Goal: Information Seeking & Learning: Learn about a topic

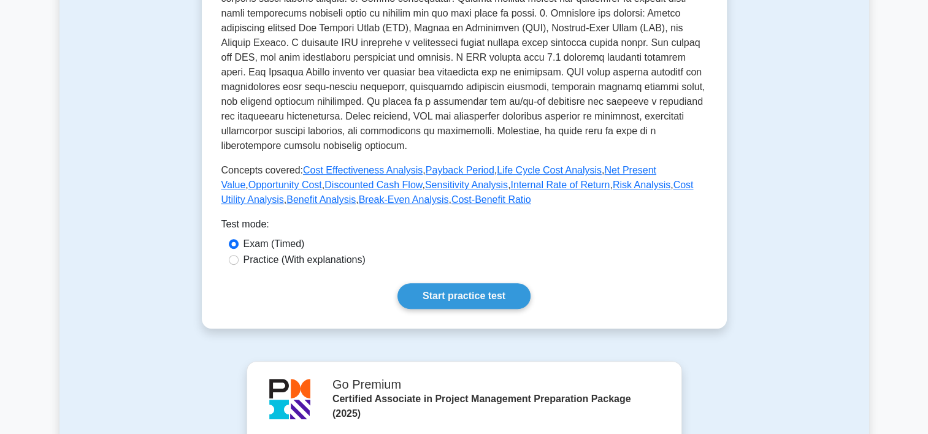
scroll to position [404, 0]
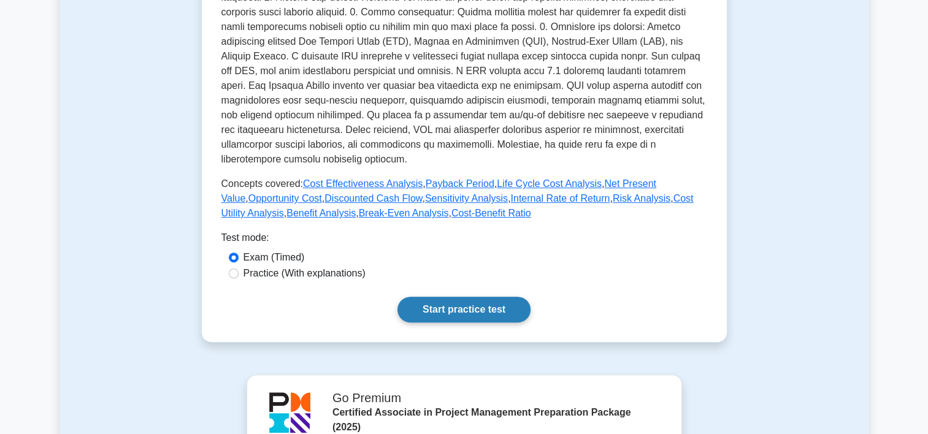
click at [451, 297] on link "Start practice test" at bounding box center [463, 310] width 133 height 26
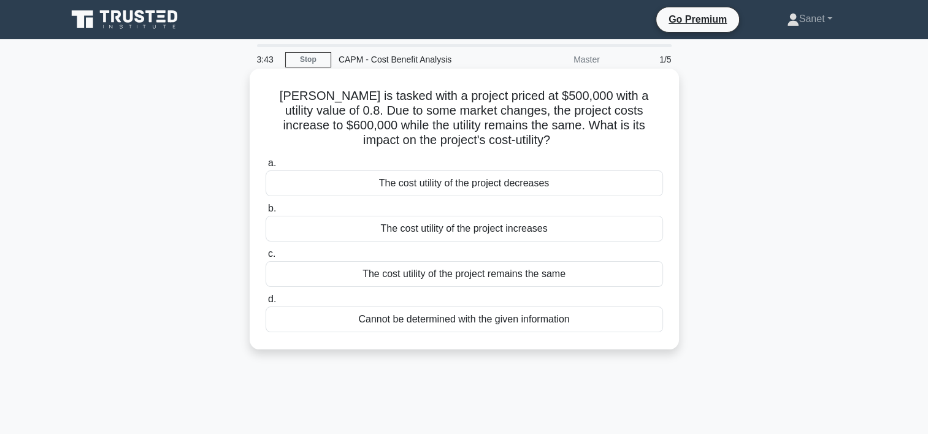
click at [378, 276] on div "The cost utility of the project remains the same" at bounding box center [463, 274] width 397 height 26
click at [265, 258] on input "c. The cost utility of the project remains the same" at bounding box center [265, 254] width 0 height 8
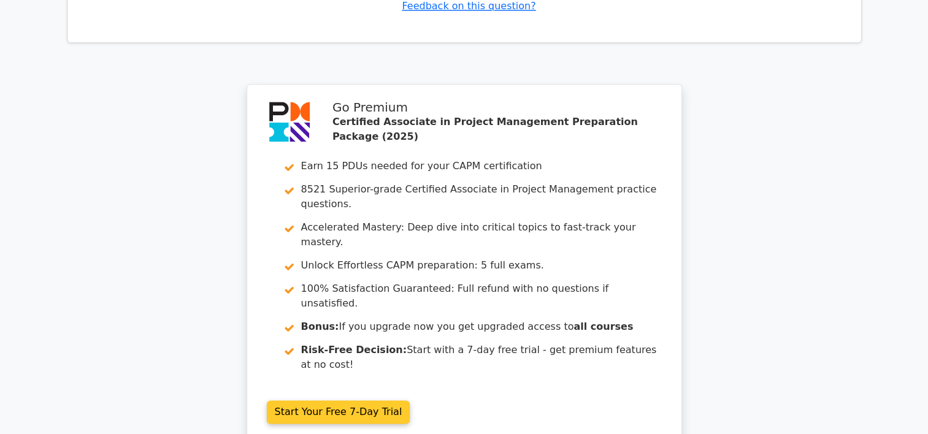
scroll to position [1594, 0]
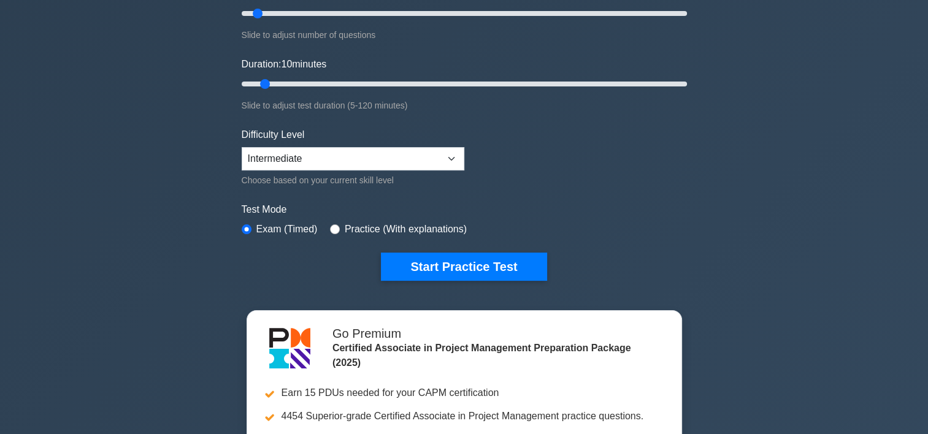
scroll to position [184, 0]
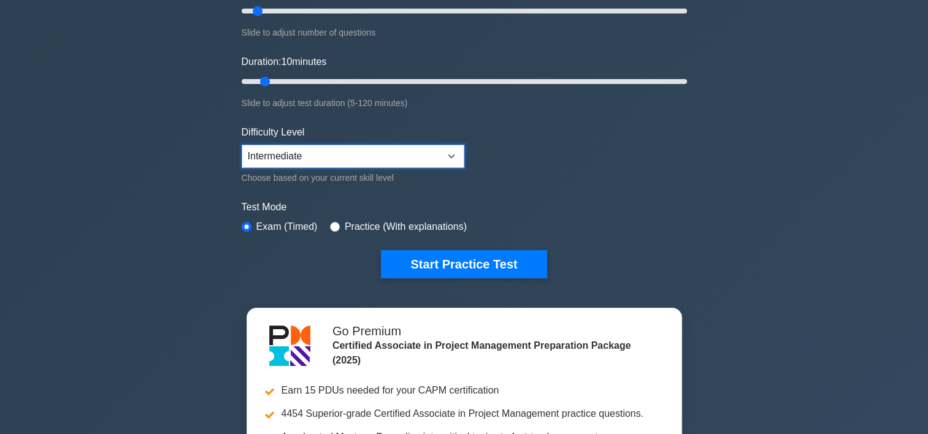
click at [451, 154] on select "Beginner Intermediate Expert" at bounding box center [353, 156] width 223 height 23
select select "expert"
click at [242, 145] on select "Beginner Intermediate Expert" at bounding box center [353, 156] width 223 height 23
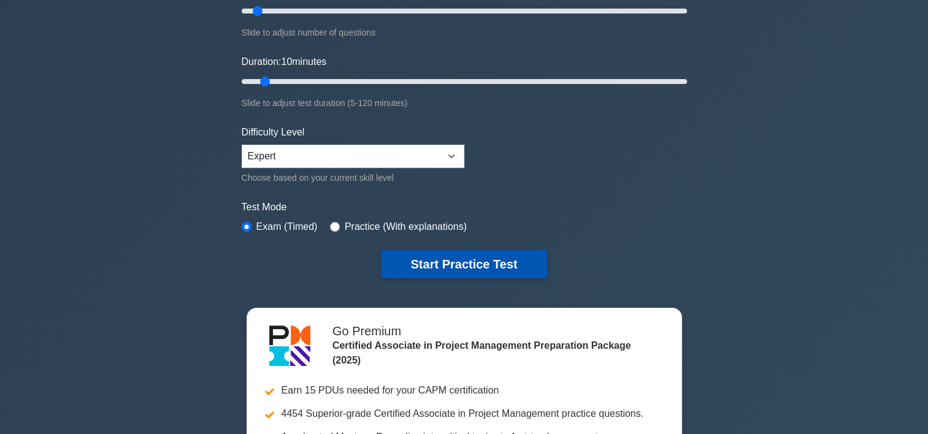
click at [459, 268] on button "Start Practice Test" at bounding box center [464, 264] width 166 height 28
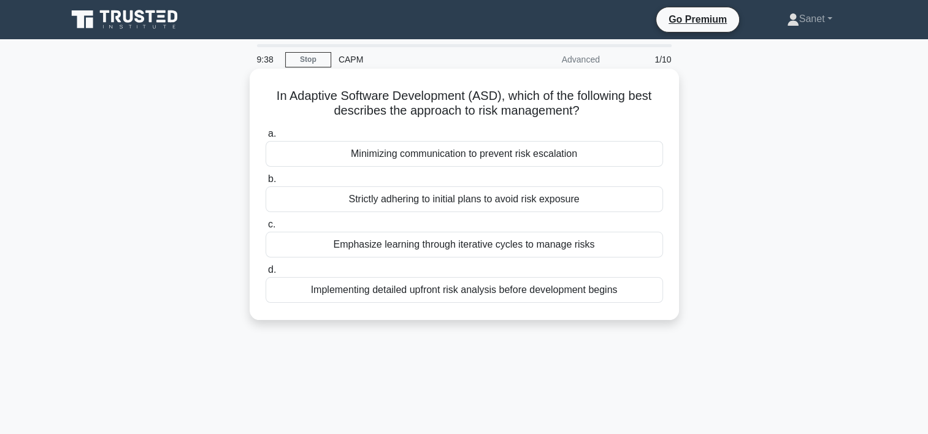
click at [368, 245] on div "Emphasize learning through iterative cycles to manage risks" at bounding box center [463, 245] width 397 height 26
click at [265, 229] on input "c. Emphasize learning through iterative cycles to manage risks" at bounding box center [265, 225] width 0 height 8
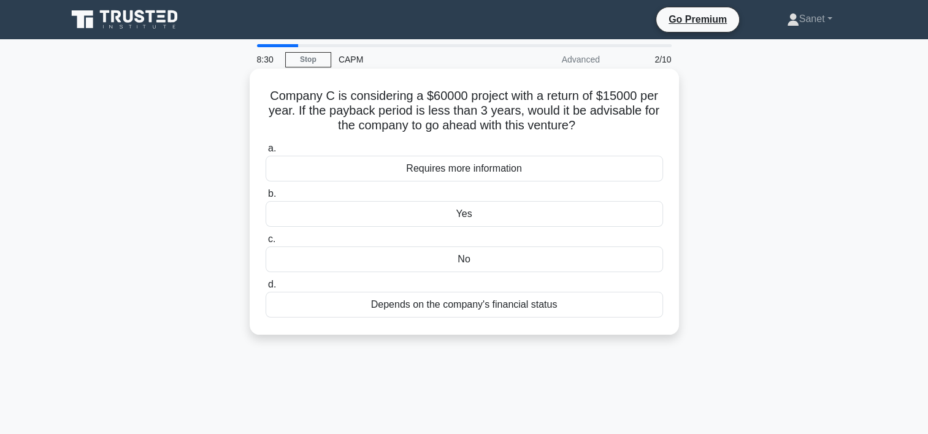
click at [437, 164] on div "Requires more information" at bounding box center [463, 169] width 397 height 26
click at [265, 153] on input "a. Requires more information" at bounding box center [265, 149] width 0 height 8
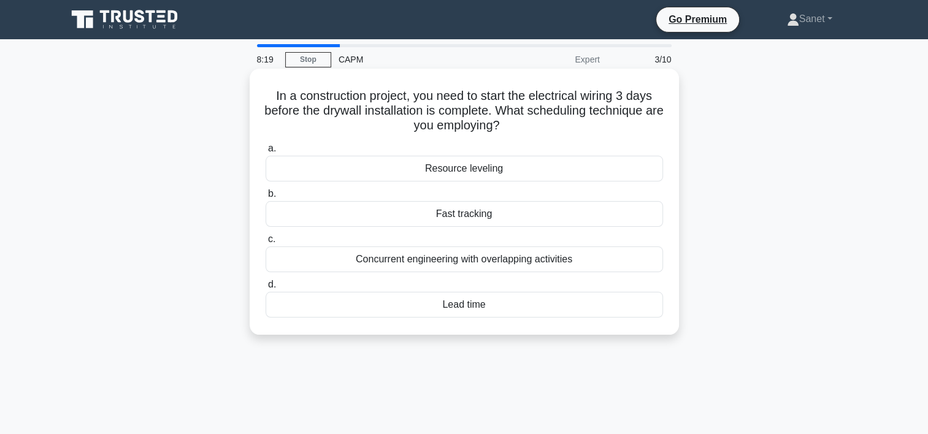
click at [392, 261] on div "Concurrent engineering with overlapping activities" at bounding box center [463, 259] width 397 height 26
click at [265, 243] on input "c. Concurrent engineering with overlapping activities" at bounding box center [265, 239] width 0 height 8
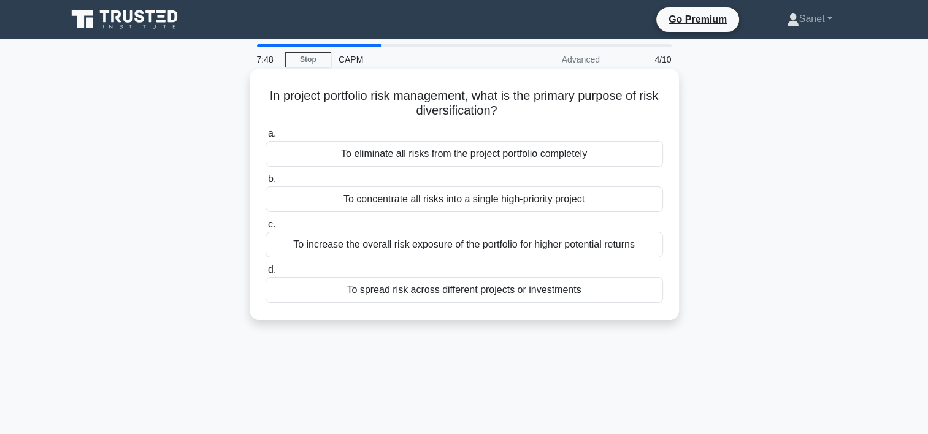
click at [351, 294] on div "To spread risk across different projects or investments" at bounding box center [463, 290] width 397 height 26
click at [265, 274] on input "d. To spread risk across different projects or investments" at bounding box center [265, 270] width 0 height 8
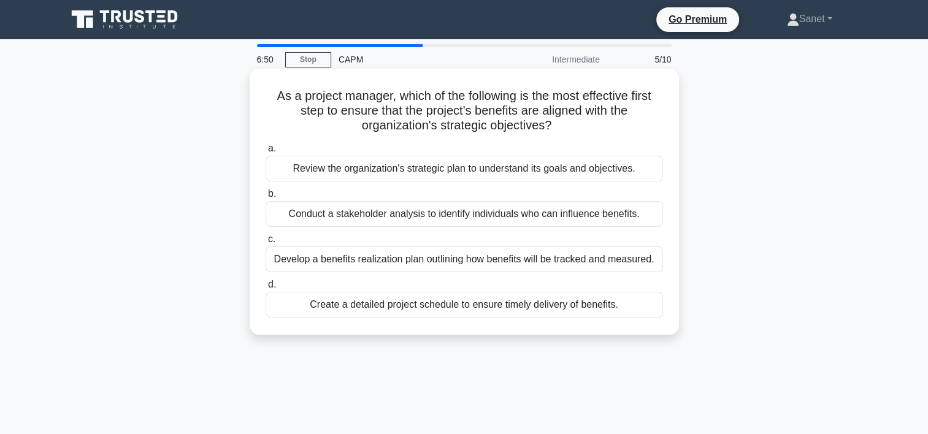
click at [389, 174] on div "Review the organization's strategic plan to understand its goals and objectives." at bounding box center [463, 169] width 397 height 26
click at [265, 153] on input "a. Review the organization's strategic plan to understand its goals and objecti…" at bounding box center [265, 149] width 0 height 8
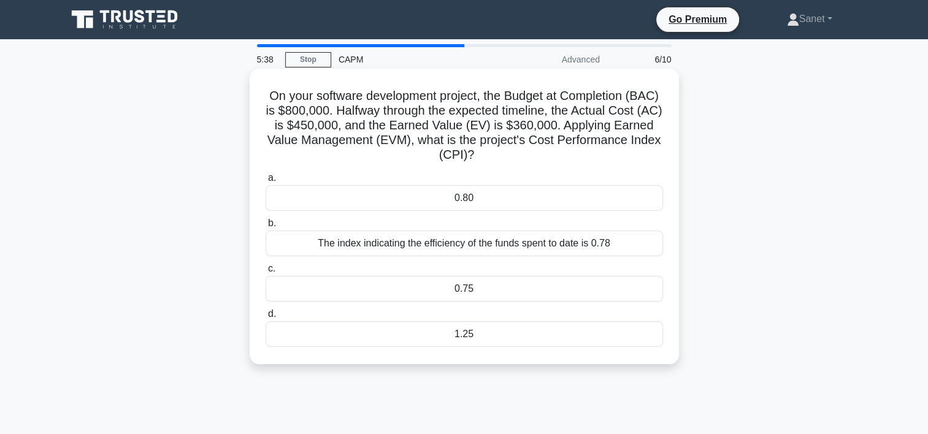
click at [508, 199] on div "0.80" at bounding box center [463, 198] width 397 height 26
click at [265, 182] on input "a. 0.80" at bounding box center [265, 178] width 0 height 8
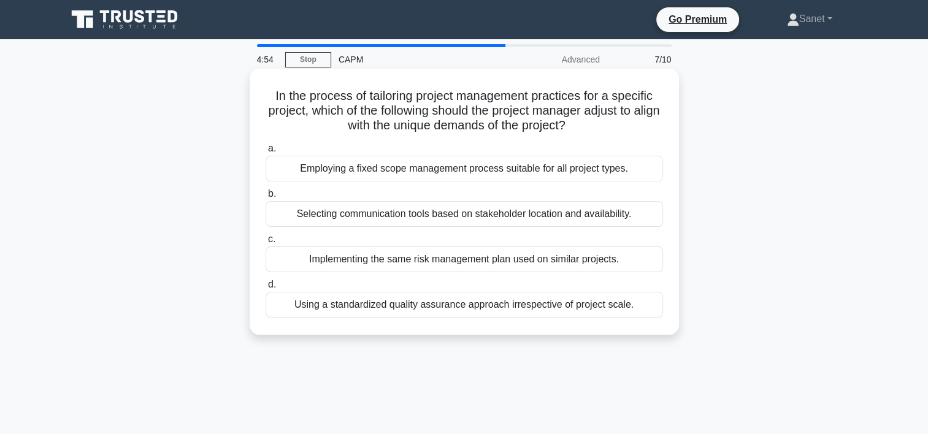
click at [410, 214] on div "Selecting communication tools based on stakeholder location and availability." at bounding box center [463, 214] width 397 height 26
click at [265, 198] on input "b. Selecting communication tools based on stakeholder location and availability." at bounding box center [265, 194] width 0 height 8
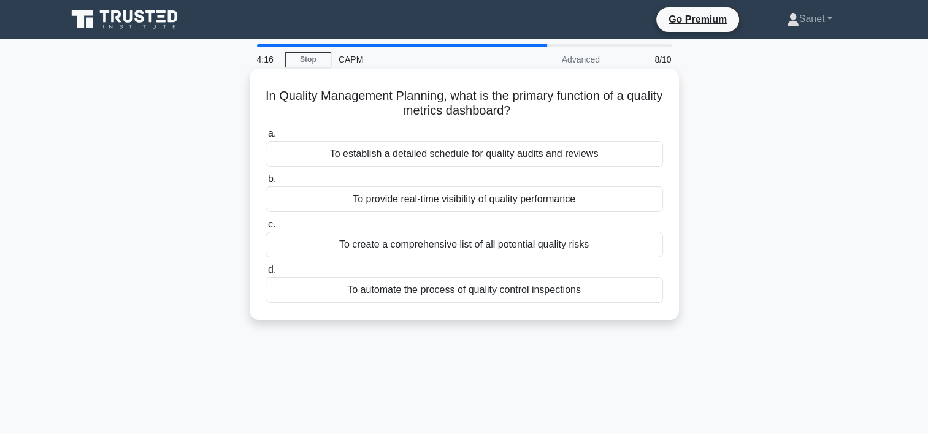
click at [363, 157] on div "To establish a detailed schedule for quality audits and reviews" at bounding box center [463, 154] width 397 height 26
click at [265, 138] on input "a. To establish a detailed schedule for quality audits and reviews" at bounding box center [265, 134] width 0 height 8
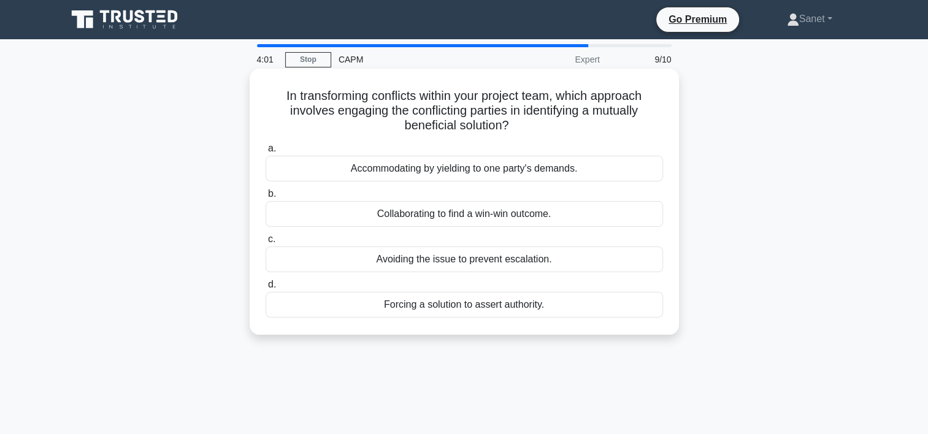
click at [468, 219] on div "Collaborating to find a win-win outcome." at bounding box center [463, 214] width 397 height 26
click at [265, 198] on input "b. Collaborating to find a win-win outcome." at bounding box center [265, 194] width 0 height 8
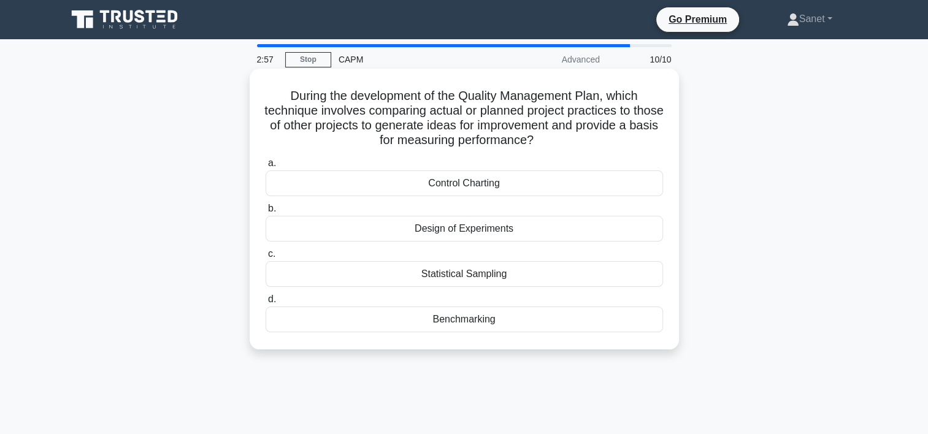
click at [476, 185] on div "Control Charting" at bounding box center [463, 183] width 397 height 26
click at [265, 167] on input "a. Control Charting" at bounding box center [265, 163] width 0 height 8
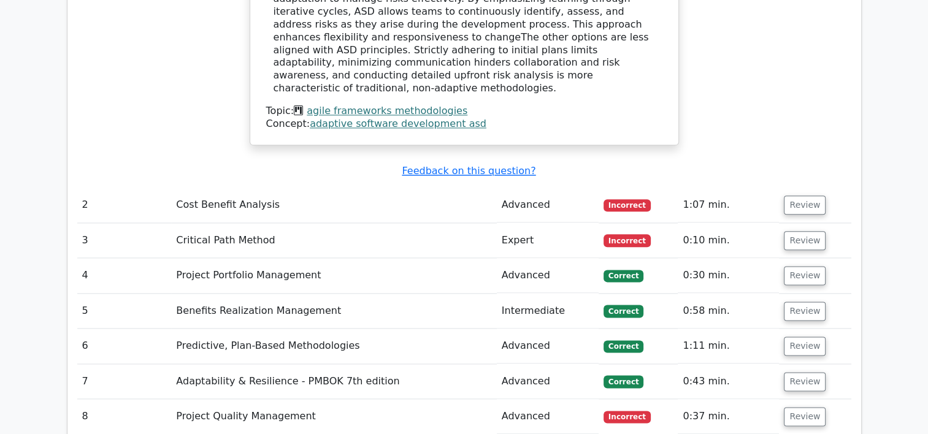
scroll to position [1545, 0]
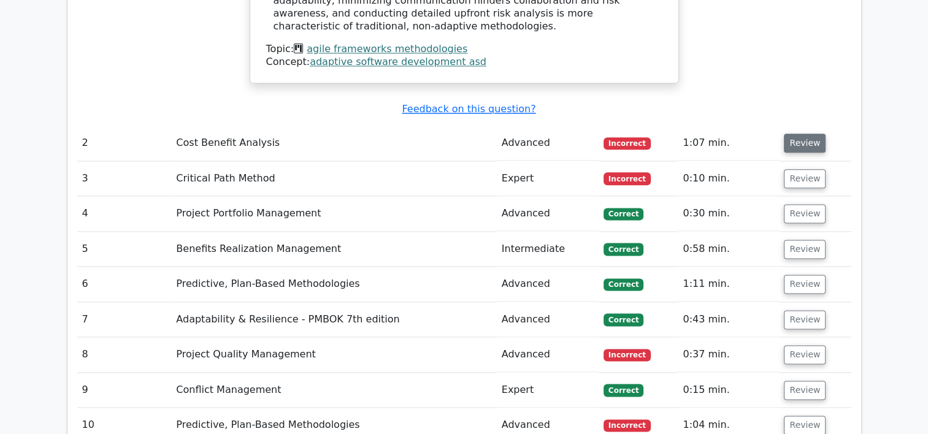
click at [795, 134] on button "Review" at bounding box center [805, 143] width 42 height 19
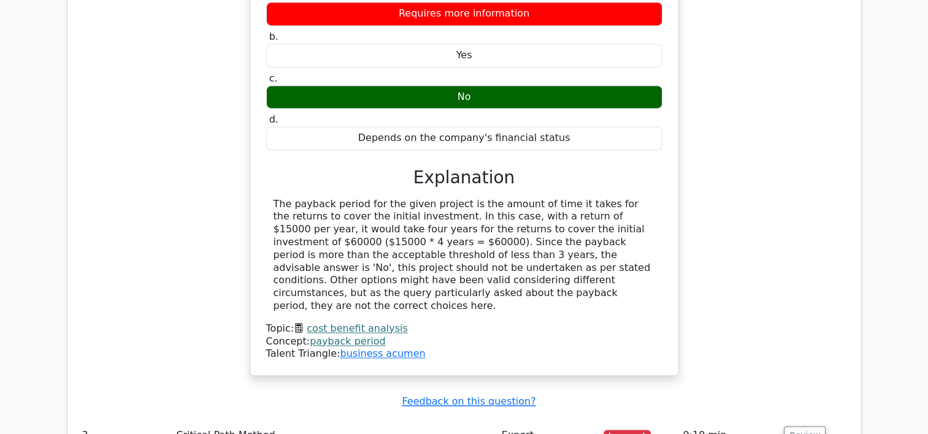
scroll to position [1974, 0]
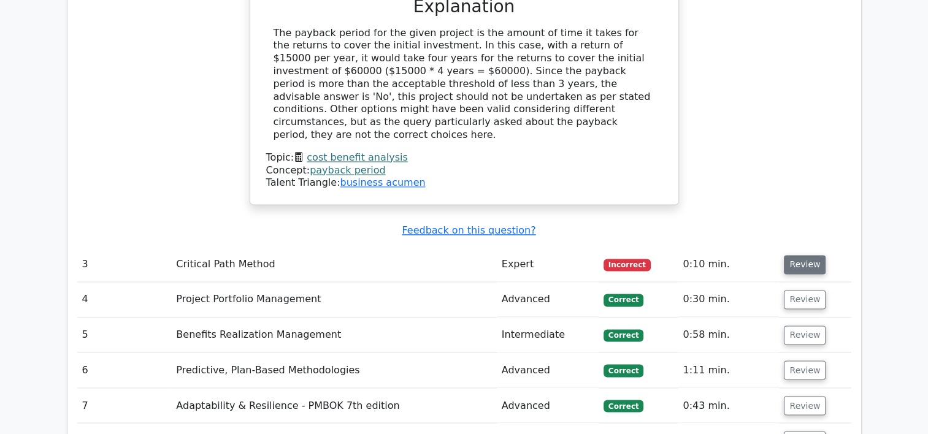
click at [807, 255] on button "Review" at bounding box center [805, 264] width 42 height 19
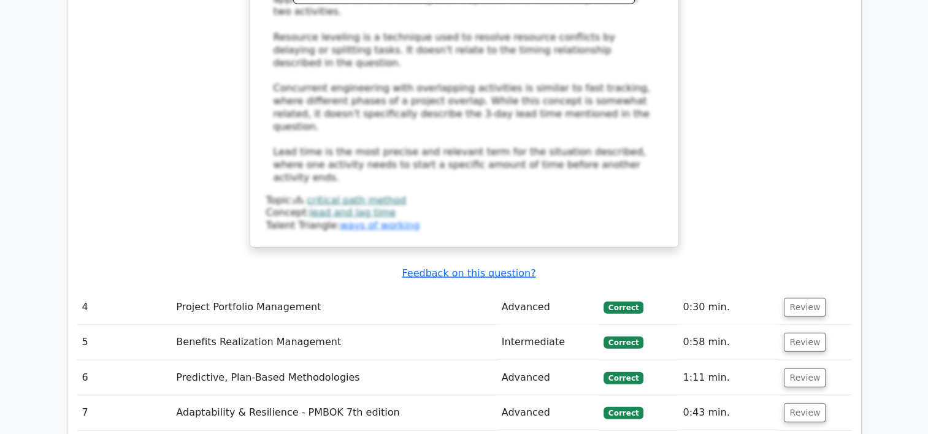
scroll to position [2710, 0]
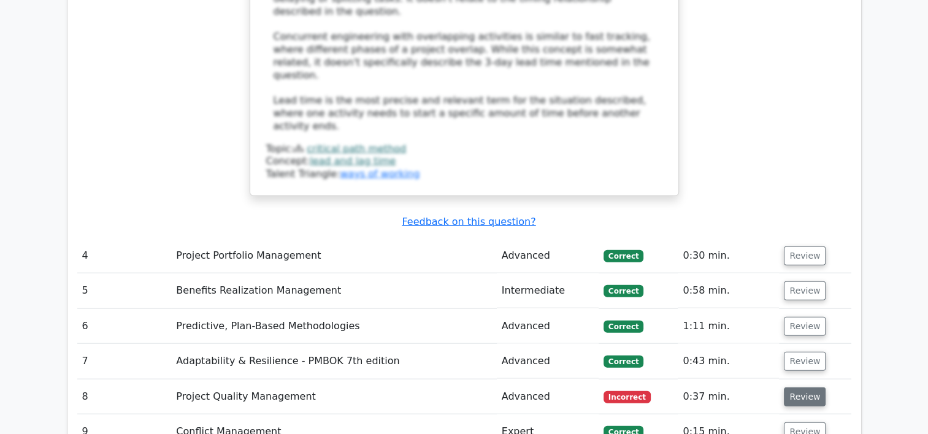
click at [811, 387] on button "Review" at bounding box center [805, 396] width 42 height 19
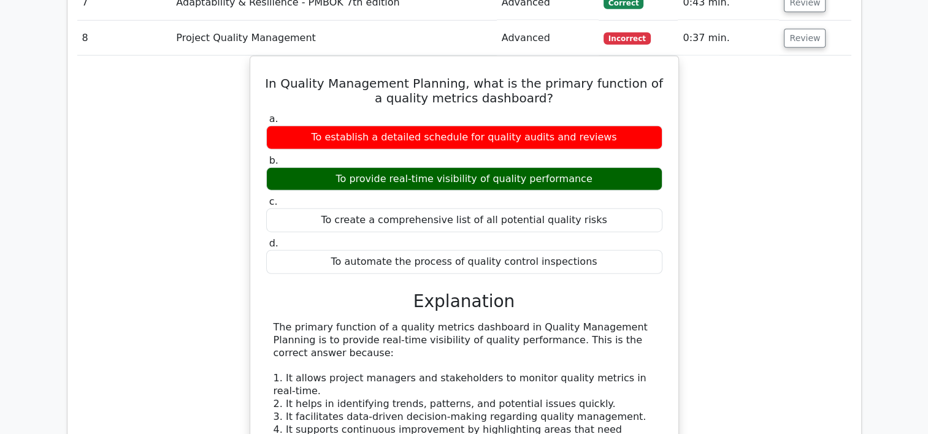
scroll to position [2771, 0]
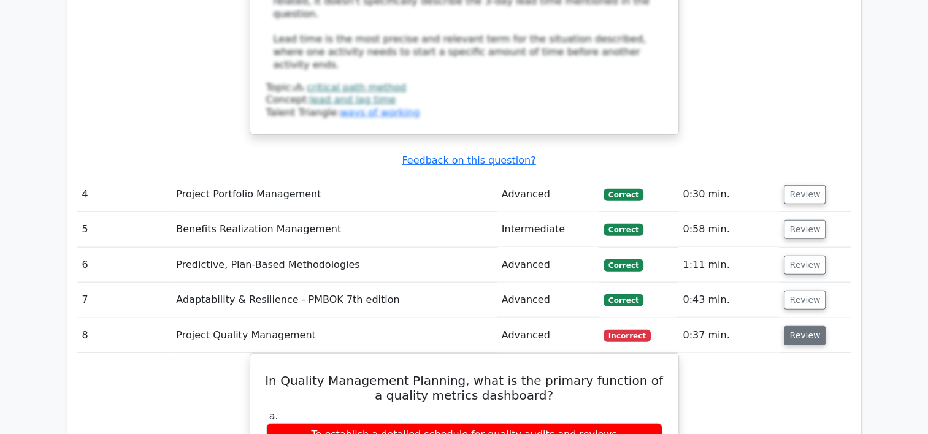
click at [798, 326] on button "Review" at bounding box center [805, 335] width 42 height 19
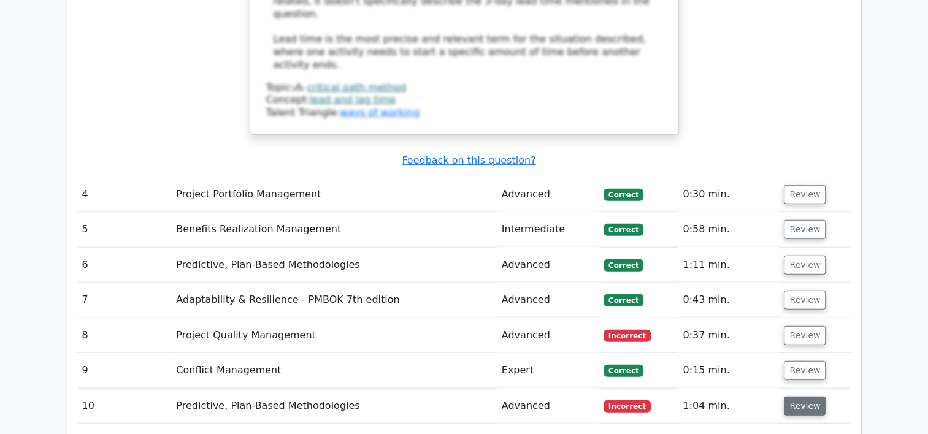
click at [791, 397] on button "Review" at bounding box center [805, 406] width 42 height 19
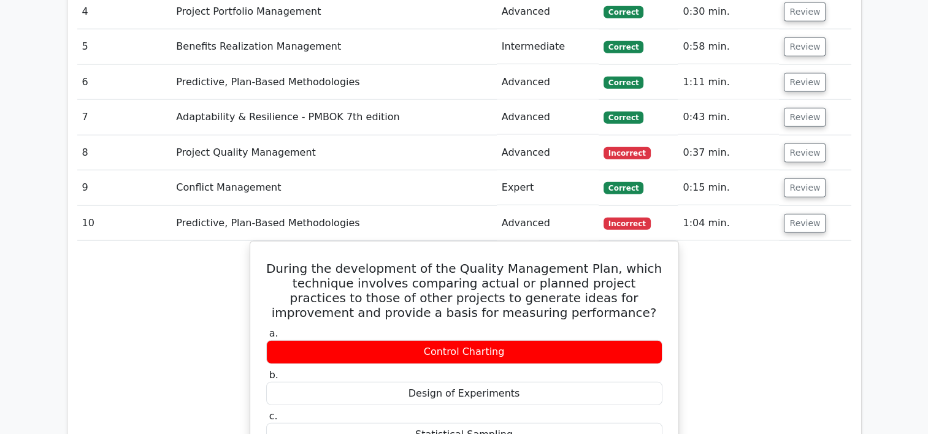
scroll to position [2955, 0]
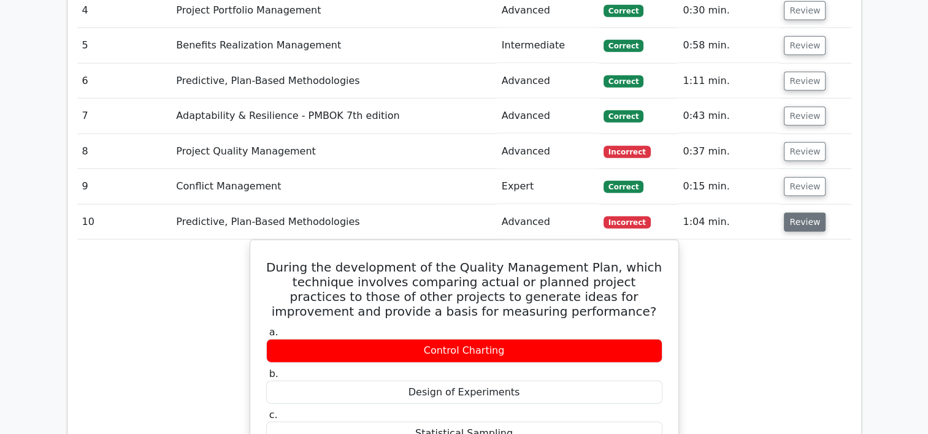
click at [809, 213] on button "Review" at bounding box center [805, 222] width 42 height 19
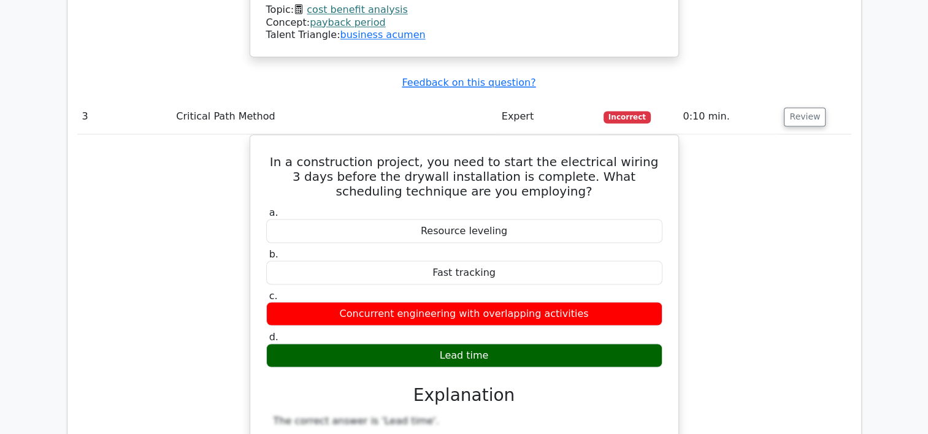
scroll to position [1935, 0]
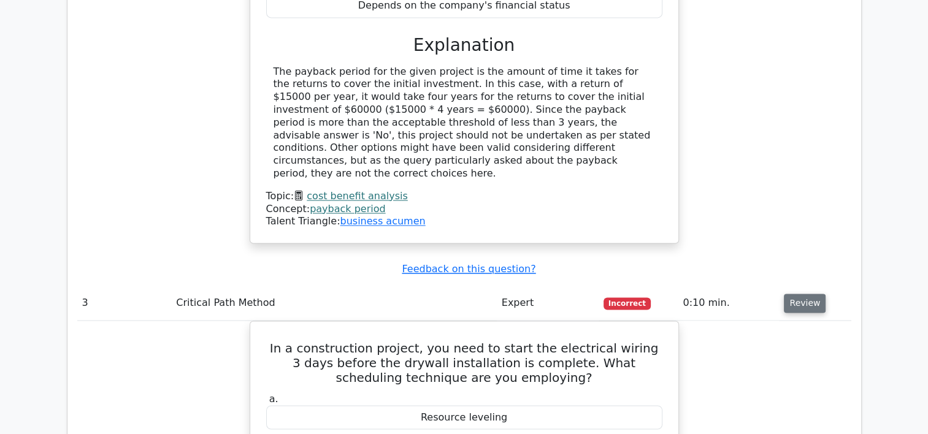
click at [809, 294] on button "Review" at bounding box center [805, 303] width 42 height 19
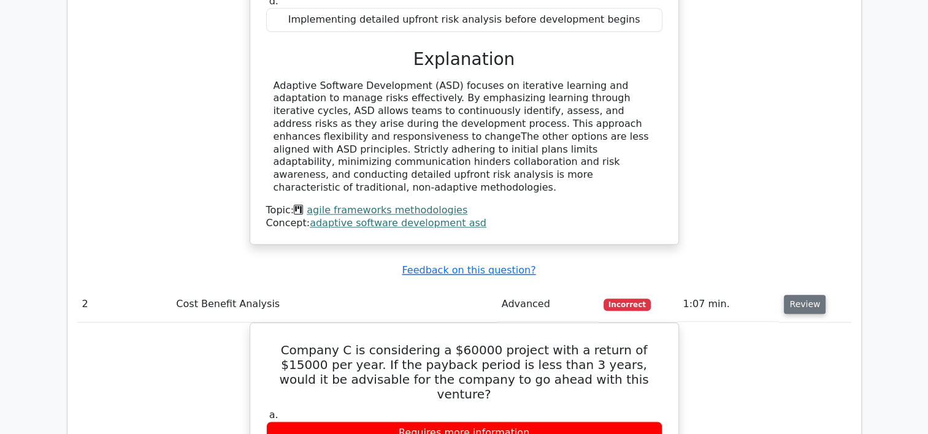
click at [808, 295] on button "Review" at bounding box center [805, 304] width 42 height 19
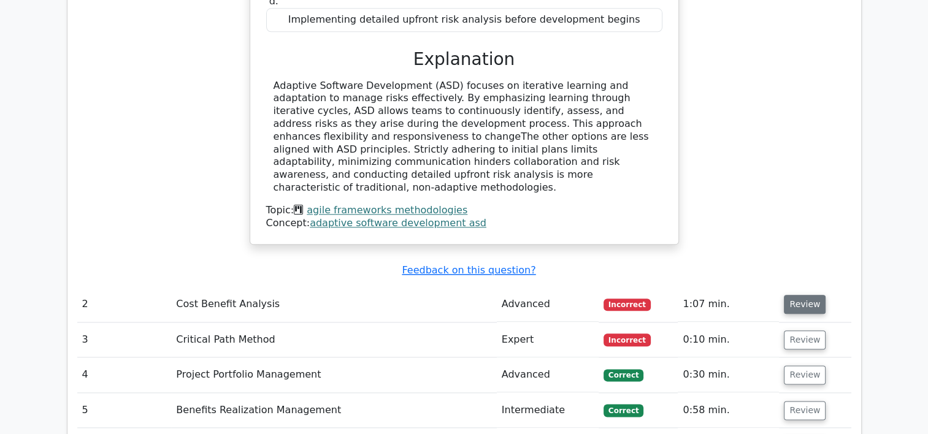
scroll to position [1016, 0]
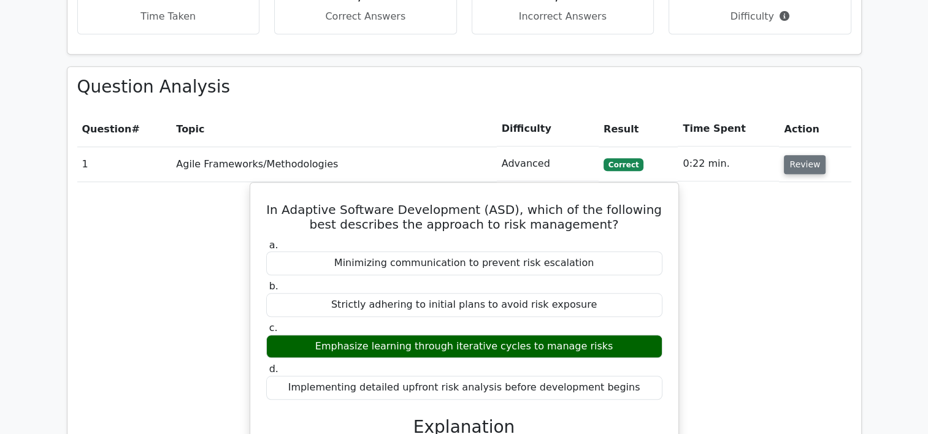
click at [795, 155] on button "Review" at bounding box center [805, 164] width 42 height 19
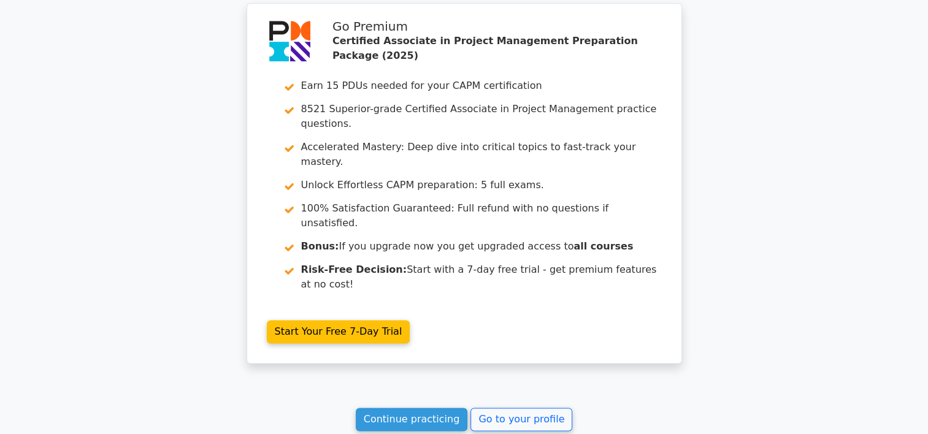
scroll to position [1628, 0]
